Goal: Manage account settings

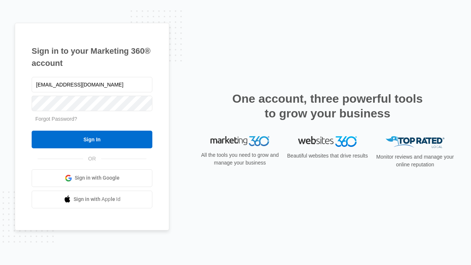
type input "[EMAIL_ADDRESS][DOMAIN_NAME]"
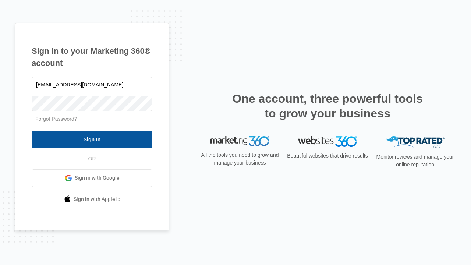
click at [92, 139] on input "Sign In" at bounding box center [92, 140] width 121 height 18
